Goal: Find specific page/section: Find specific page/section

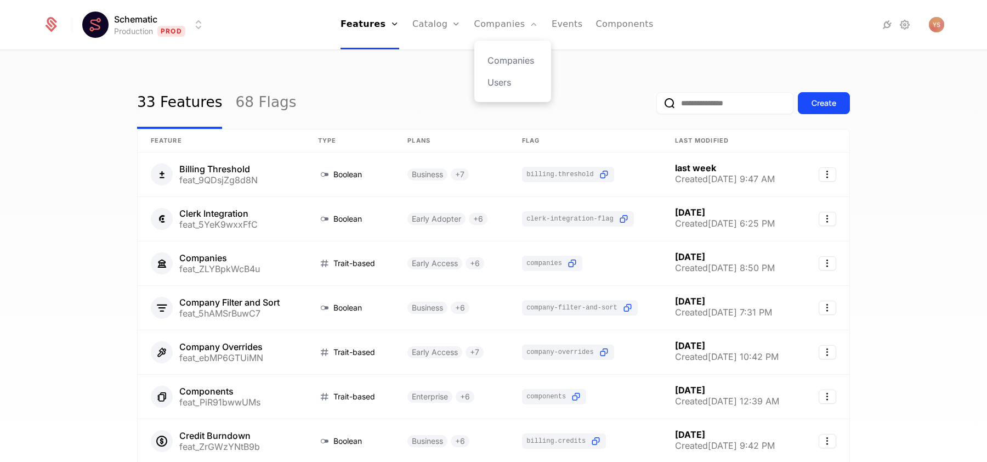
click at [508, 52] on div "Companies Users" at bounding box center [513, 71] width 77 height 61
click at [507, 55] on link "Companies" at bounding box center [513, 60] width 50 height 13
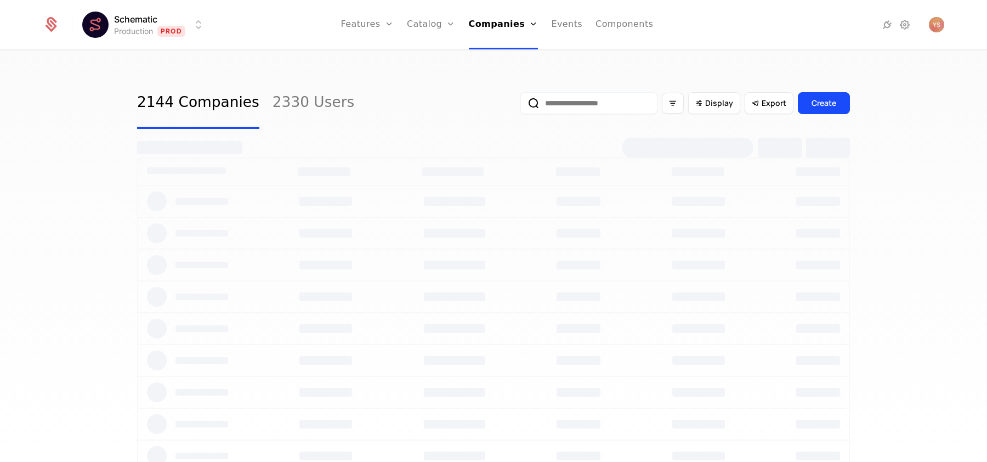
click at [65, 191] on div "2144 Companies 2330 Users Display Export Create" at bounding box center [493, 259] width 987 height 417
